Goal: Find specific page/section: Find specific page/section

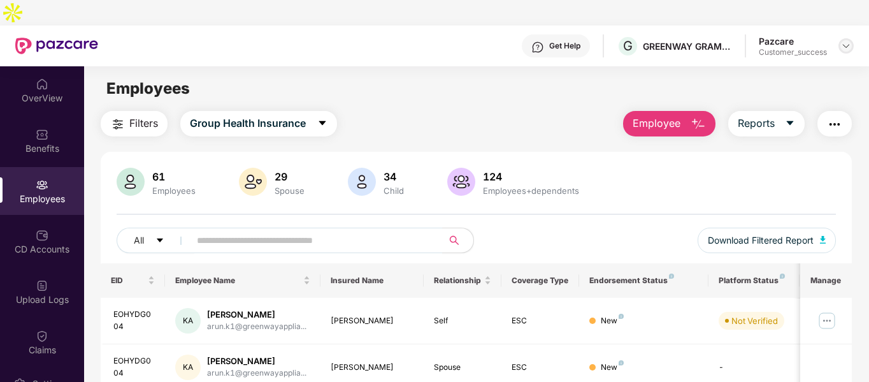
click at [852, 38] on div at bounding box center [846, 45] width 15 height 15
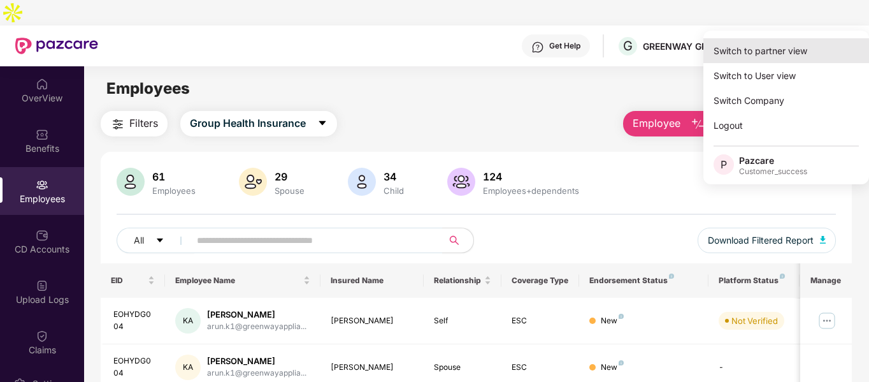
click at [761, 52] on div "Switch to partner view" at bounding box center [787, 50] width 166 height 25
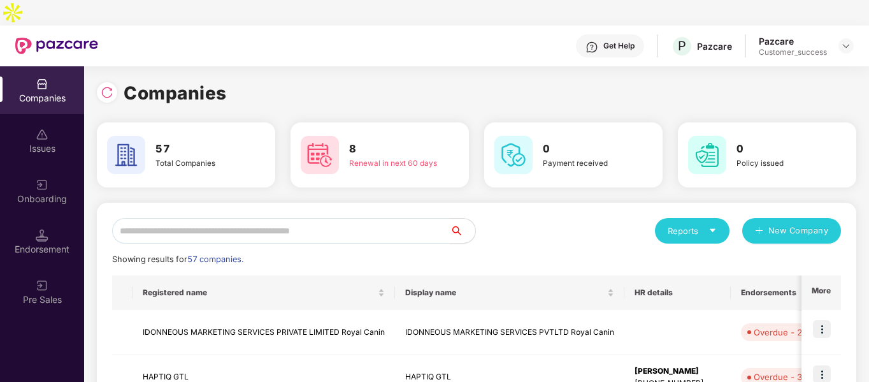
click at [358, 218] on input "text" at bounding box center [281, 230] width 338 height 25
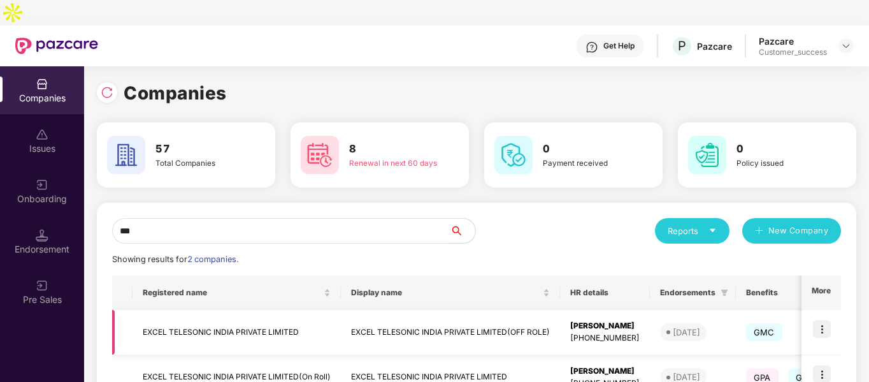
scroll to position [64, 0]
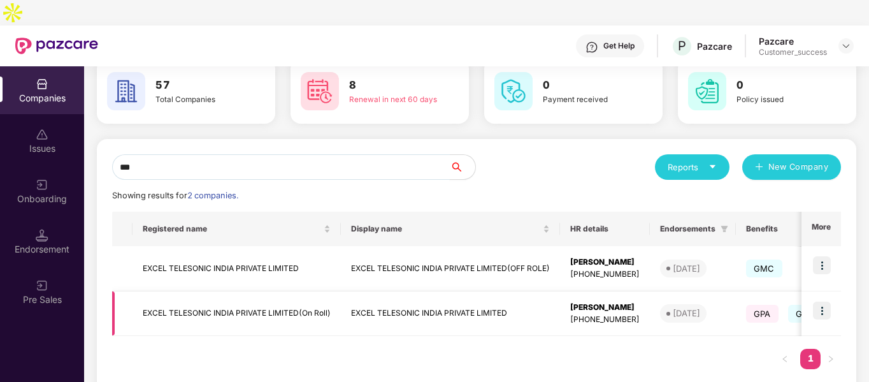
type input "***"
click at [203, 291] on td "EXCEL TELESONIC INDIA PRIVATE LIMITED(On Roll)" at bounding box center [237, 313] width 208 height 45
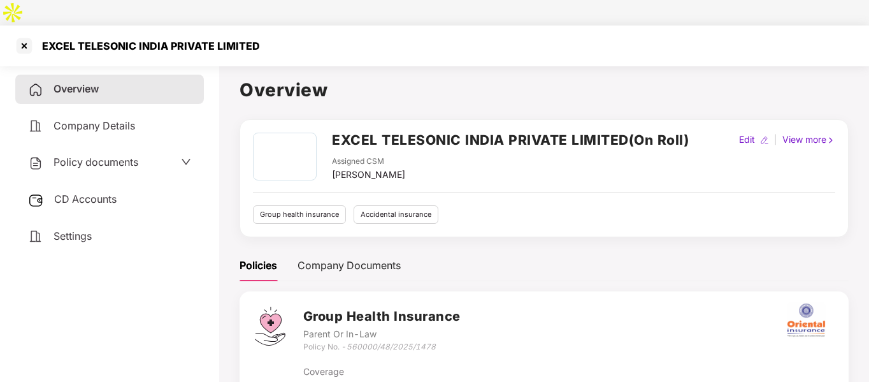
click at [112, 156] on span "Policy documents" at bounding box center [96, 162] width 85 height 13
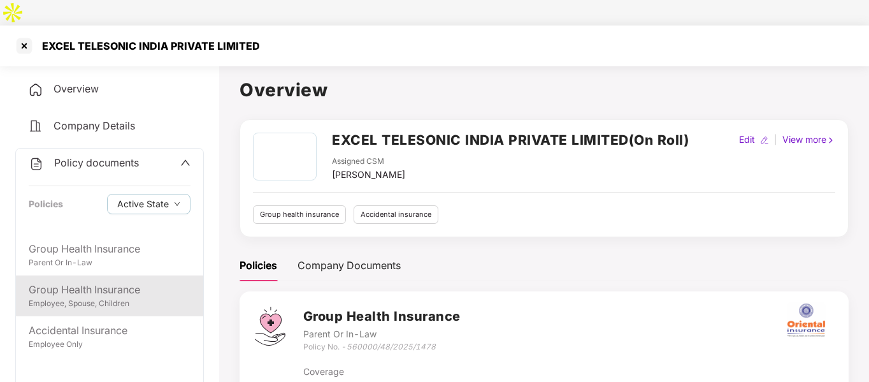
click at [96, 275] on div "Group Health Insurance Employee, Spouse, Children" at bounding box center [109, 295] width 187 height 41
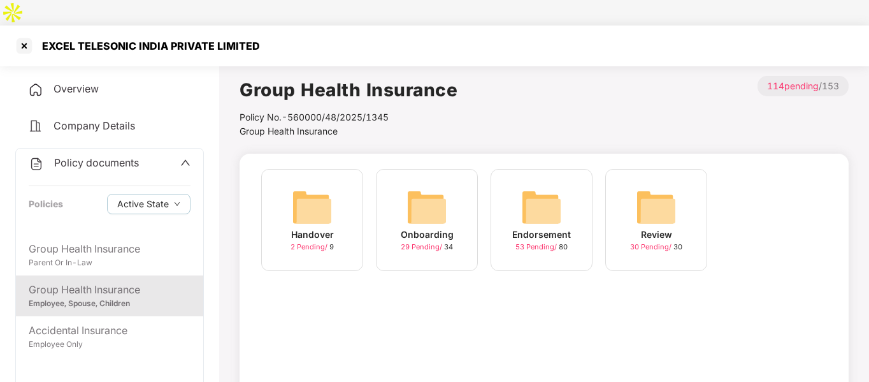
click at [535, 187] on img at bounding box center [541, 207] width 41 height 41
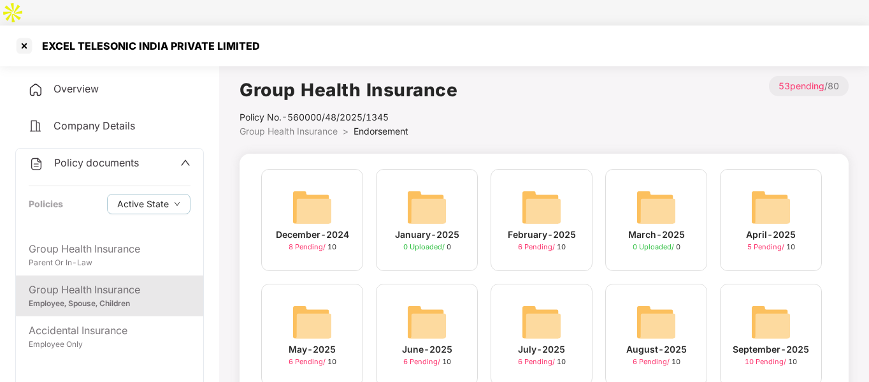
scroll to position [112, 0]
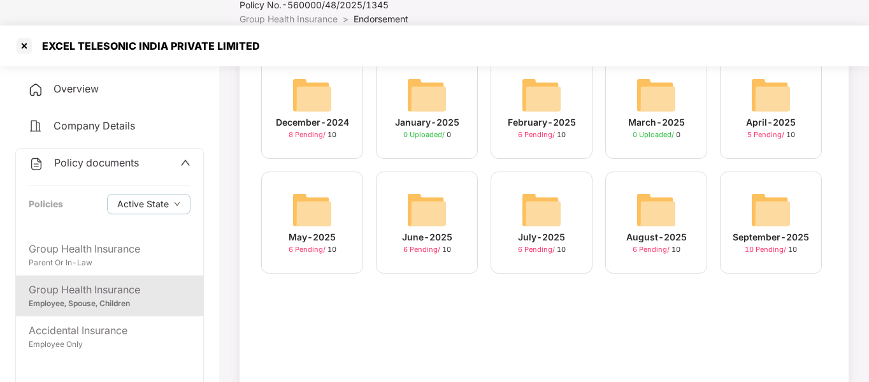
click at [792, 179] on div "September-2025 10 Pending / 10" at bounding box center [771, 222] width 102 height 102
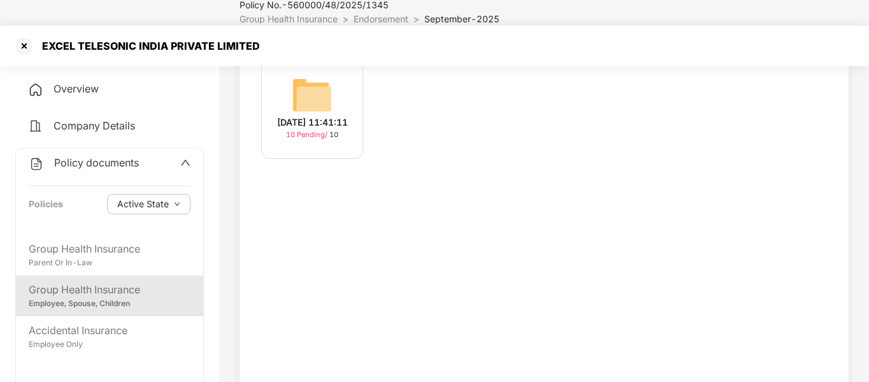
click at [302, 115] on div "[DATE] 11:41:11" at bounding box center [312, 122] width 71 height 14
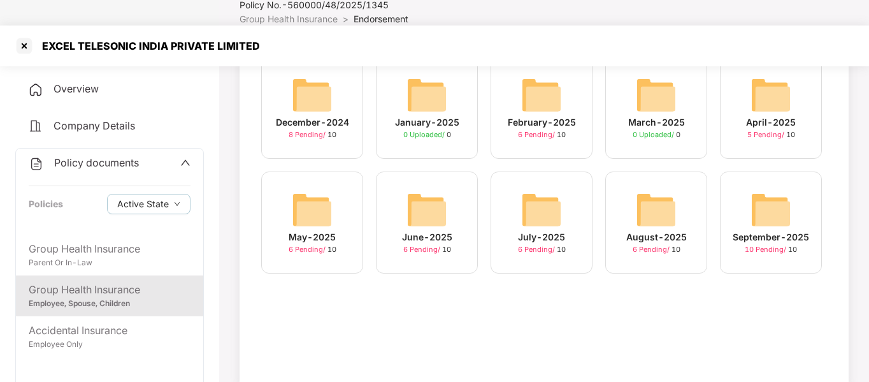
click at [649, 201] on img at bounding box center [656, 209] width 41 height 41
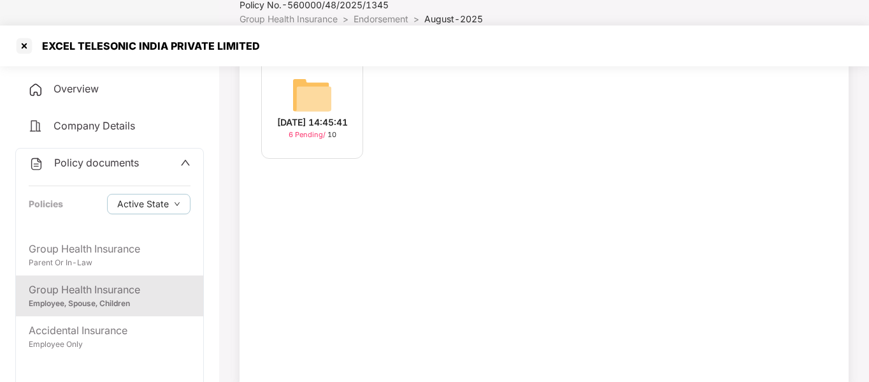
click at [279, 57] on div "[DATE] 14:45:41 6 Pending / 10" at bounding box center [312, 108] width 102 height 102
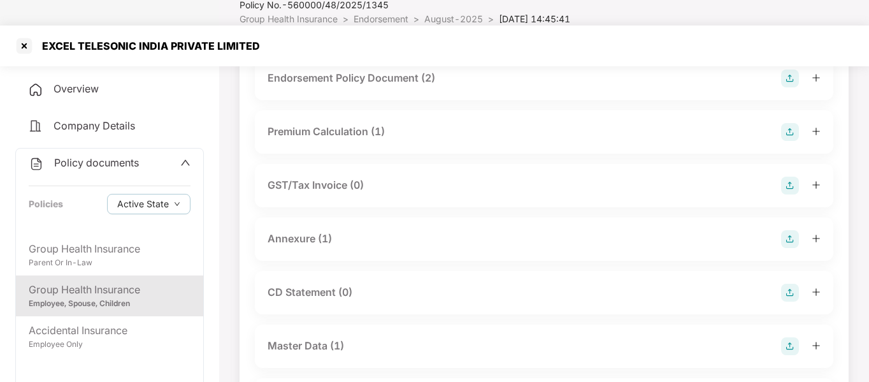
click at [316, 338] on div "Master Data (1)" at bounding box center [306, 346] width 76 height 16
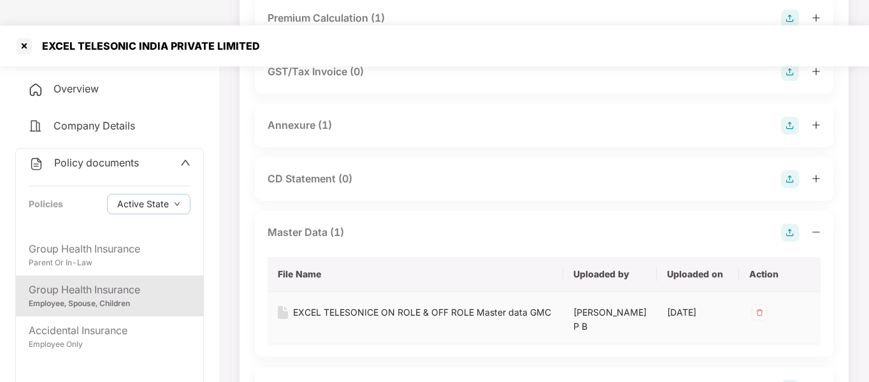
click at [331, 305] on div "EXCEL TELESONICE ON ROLE & OFF ROLE Master data GMC" at bounding box center [422, 312] width 258 height 14
